Goal: Ask a question

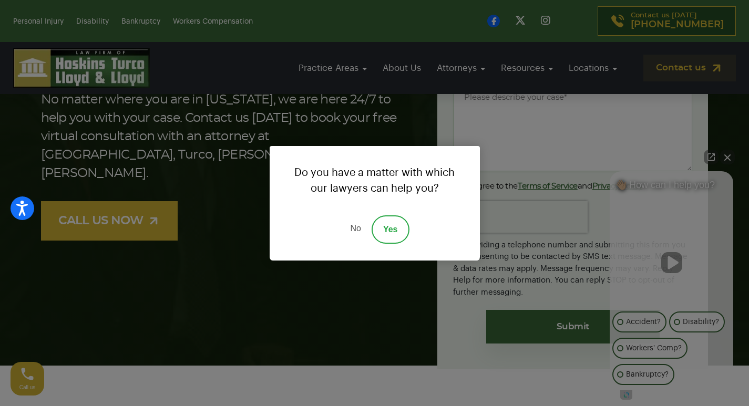
click at [389, 232] on link "Yes" at bounding box center [391, 229] width 38 height 28
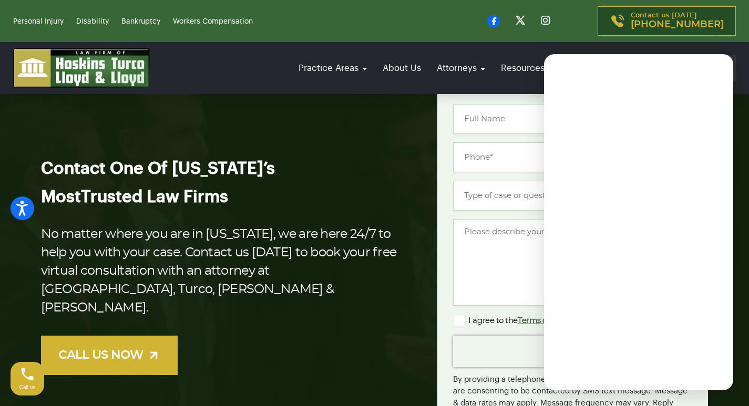
scroll to position [53, 0]
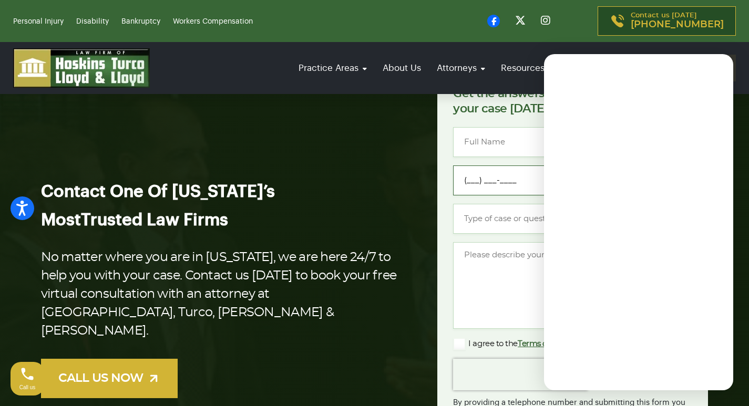
click at [518, 193] on input "(___) ___-____" at bounding box center [572, 181] width 239 height 30
type input "[PHONE_NUMBER]"
type input "[PERSON_NAME]"
type input "[EMAIL_ADDRESS][DOMAIN_NAME]"
click at [489, 219] on input "Type of case or question *" at bounding box center [572, 219] width 239 height 30
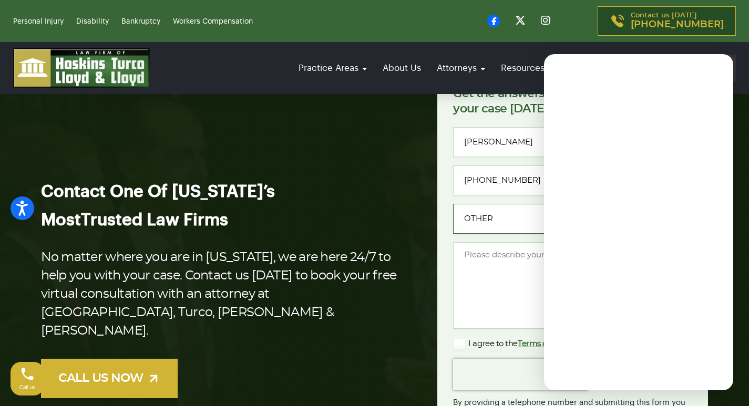
type input "OTHER"
click at [471, 312] on textarea "Message *" at bounding box center [572, 285] width 239 height 87
paste textarea "Re: Drop Traffic Hello Good Morning, I have found some major errors that corres…"
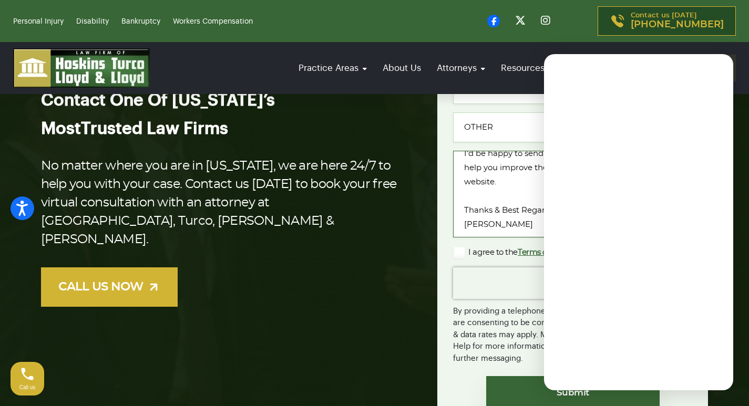
scroll to position [158, 0]
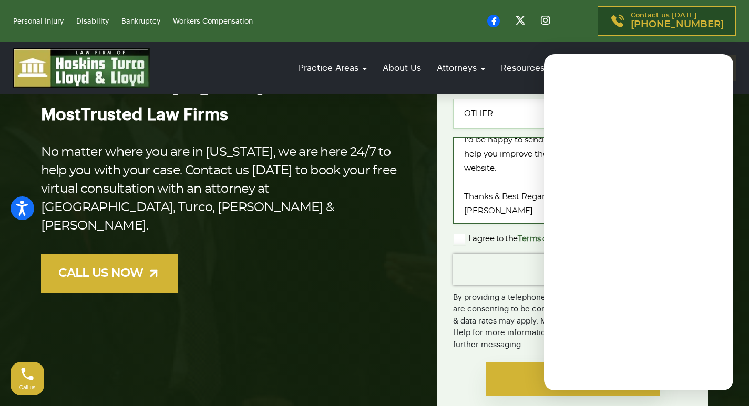
type textarea "Re: Drop Traffic Hello Good Morning, I have found some major errors that corres…"
click at [511, 383] on input "Submit" at bounding box center [572, 380] width 173 height 34
click at [511, 383] on input "Submit" at bounding box center [568, 380] width 173 height 34
click at [511, 382] on input "Submit" at bounding box center [568, 380] width 173 height 34
